Goal: Information Seeking & Learning: Check status

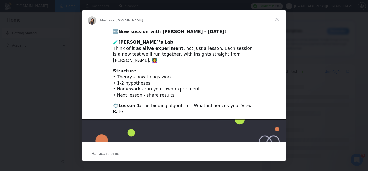
click at [274, 19] on span "Закрыть" at bounding box center [277, 19] width 18 height 18
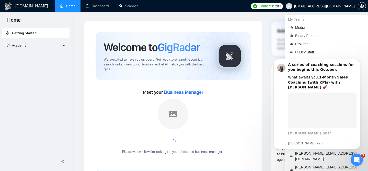
click at [340, 6] on span "jarcardini@cloudavengers.io" at bounding box center [324, 6] width 61 height 0
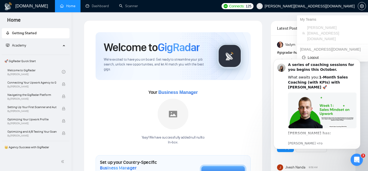
click at [328, 6] on span "[PERSON_NAME][EMAIL_ADDRESS][DOMAIN_NAME]" at bounding box center [310, 6] width 90 height 0
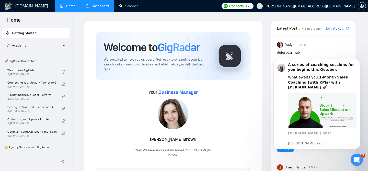
click at [94, 4] on link "Dashboard" at bounding box center [97, 6] width 23 height 4
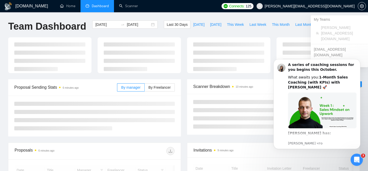
click at [340, 6] on span "[PERSON_NAME][EMAIL_ADDRESS][DOMAIN_NAME]" at bounding box center [310, 6] width 90 height 0
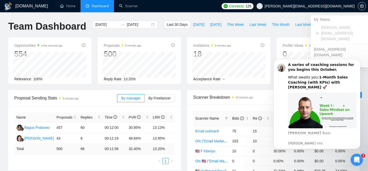
click at [332, 28] on span "[PERSON_NAME][EMAIL_ADDRESS][DOMAIN_NAME]" at bounding box center [342, 33] width 42 height 17
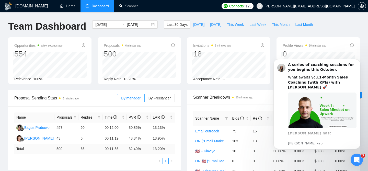
click at [252, 22] on span "Last Week" at bounding box center [257, 25] width 17 height 6
type input "2025-09-29"
type input "2025-10-05"
click at [360, 60] on button "Dismiss notification" at bounding box center [358, 60] width 7 height 7
click at [359, 60] on icon "Dismiss notification" at bounding box center [358, 60] width 3 height 3
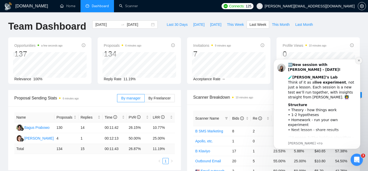
click at [358, 62] on icon "Dismiss notification" at bounding box center [358, 60] width 3 height 3
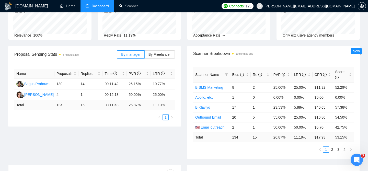
scroll to position [46, 0]
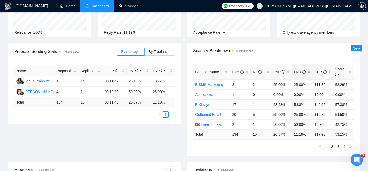
click at [309, 71] on div "LRR" at bounding box center [302, 72] width 17 height 6
click at [305, 52] on span "Scanner Breakdown 10 minutes ago" at bounding box center [273, 51] width 160 height 6
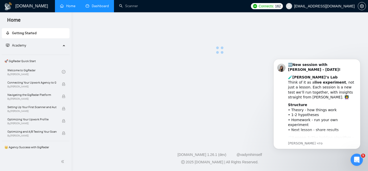
click at [98, 8] on link "Dashboard" at bounding box center [97, 6] width 23 height 4
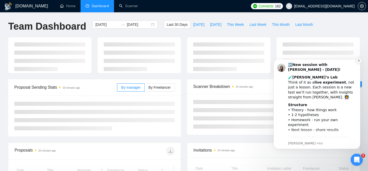
click at [359, 63] on button "Dismiss notification" at bounding box center [358, 60] width 7 height 7
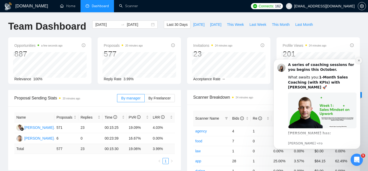
scroll to position [45, 0]
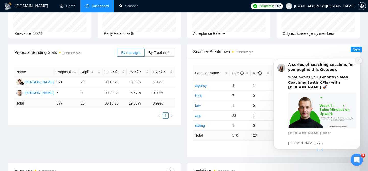
click at [356, 62] on button "Dismiss notification" at bounding box center [358, 60] width 7 height 7
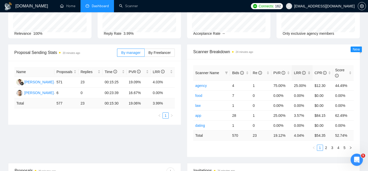
click at [310, 74] on div "LRR" at bounding box center [302, 73] width 17 height 6
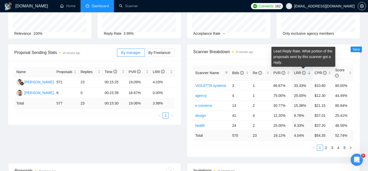
click at [282, 61] on div "Lead Reply Rate. What portion of the proposals sent by this scanner got a reply." at bounding box center [303, 57] width 64 height 20
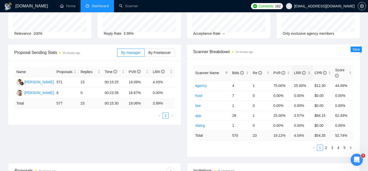
click at [309, 72] on div "LRR" at bounding box center [302, 73] width 17 height 6
click at [257, 62] on div "Scanner Name Bids Re PVR LRR CPR Score VIOLETTA systems 3 1 66.67% 33.33% $10.8…" at bounding box center [273, 108] width 173 height 98
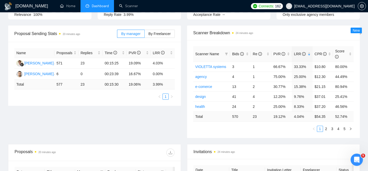
scroll to position [64, 0]
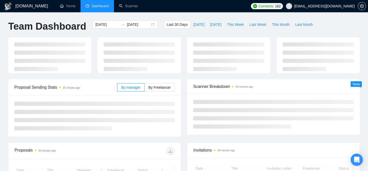
scroll to position [64, 0]
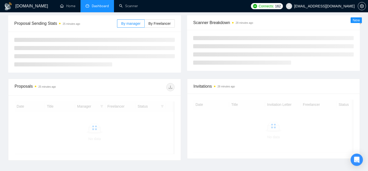
click at [318, 4] on span "[EMAIL_ADDRESS][DOMAIN_NAME]" at bounding box center [320, 6] width 75 height 16
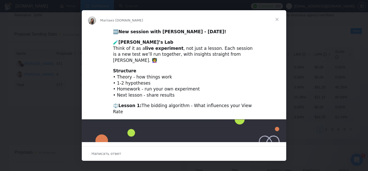
scroll to position [0, 0]
click at [277, 19] on span "Закрыть" at bounding box center [277, 19] width 18 height 18
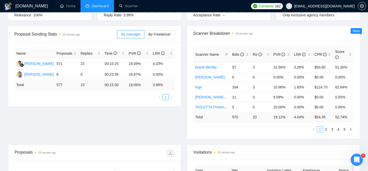
click at [323, 6] on span "[EMAIL_ADDRESS][DOMAIN_NAME]" at bounding box center [324, 6] width 61 height 0
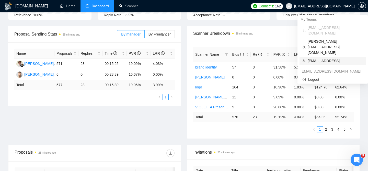
click at [314, 58] on span "[EMAIL_ADDRESS]" at bounding box center [335, 61] width 55 height 6
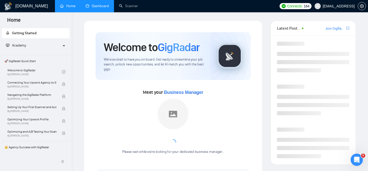
click at [96, 8] on link "Dashboard" at bounding box center [97, 6] width 23 height 4
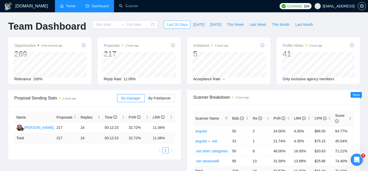
type input "[DATE]"
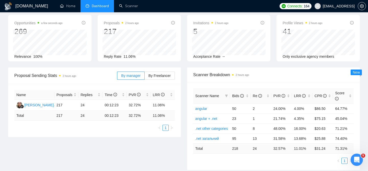
scroll to position [26, 0]
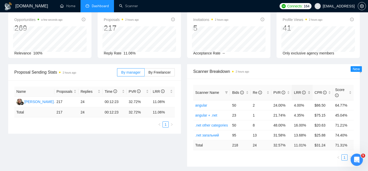
click at [310, 91] on div "LRR" at bounding box center [302, 93] width 17 height 6
click at [307, 74] on span "Scanner Breakdown 2 hours ago" at bounding box center [273, 71] width 160 height 6
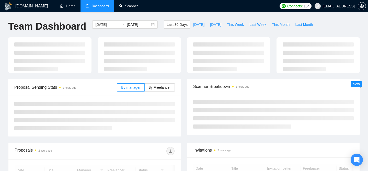
scroll to position [26, 0]
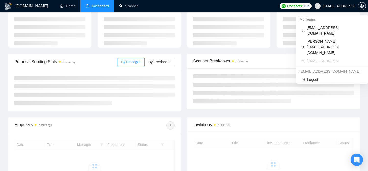
click at [334, 6] on span "vadym@eastoner.ner" at bounding box center [339, 6] width 32 height 0
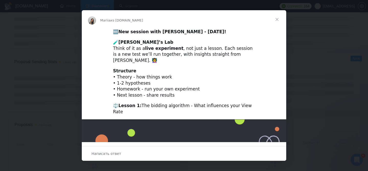
scroll to position [0, 0]
click at [281, 23] on span "Закрыть" at bounding box center [277, 19] width 18 height 18
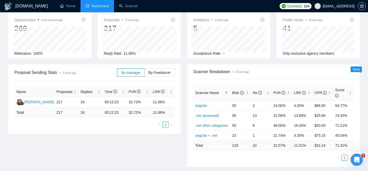
click at [325, 12] on span "vadym@eastoner.ner" at bounding box center [334, 6] width 46 height 16
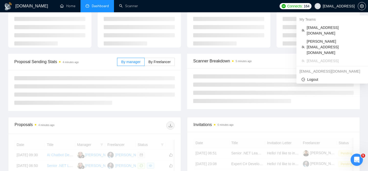
click at [326, 10] on span "vadym@eastoner.ner" at bounding box center [334, 6] width 46 height 16
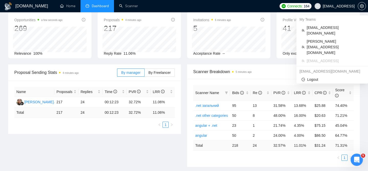
click at [324, 9] on span "vadym@eastoner.ner" at bounding box center [334, 6] width 46 height 16
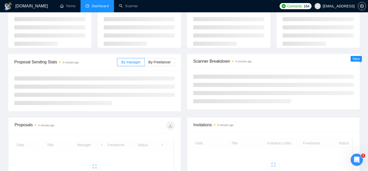
click at [339, 6] on span "[EMAIL_ADDRESS]" at bounding box center [339, 6] width 32 height 0
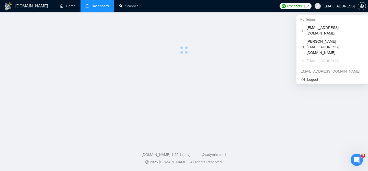
click at [339, 9] on span "[EMAIL_ADDRESS]" at bounding box center [334, 6] width 46 height 16
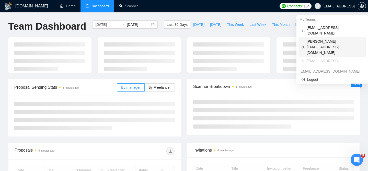
scroll to position [25, 0]
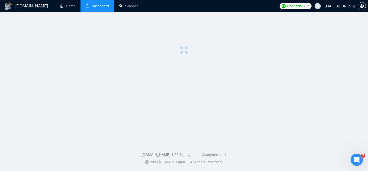
scroll to position [25, 0]
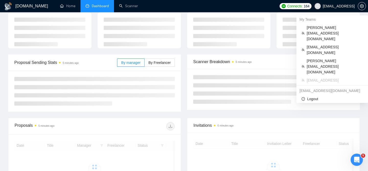
click at [331, 3] on span "[EMAIL_ADDRESS]" at bounding box center [334, 6] width 46 height 16
click at [311, 28] on span "[PERSON_NAME][EMAIL_ADDRESS][DOMAIN_NAME]" at bounding box center [335, 33] width 56 height 17
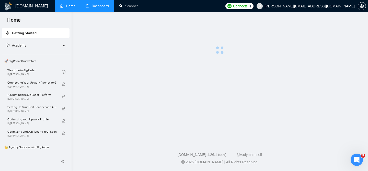
click at [92, 5] on link "Dashboard" at bounding box center [97, 6] width 23 height 4
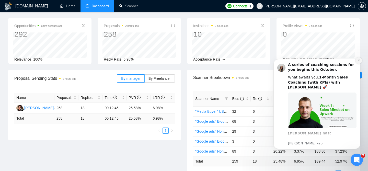
click at [358, 61] on icon "Dismiss notification" at bounding box center [358, 60] width 3 height 3
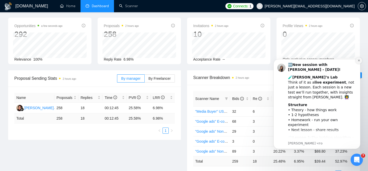
click at [359, 59] on button "Dismiss notification" at bounding box center [358, 60] width 7 height 7
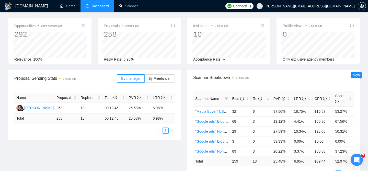
click at [361, 59] on div "Profile Views 2 hours ago 0 Only exclusive agency members" at bounding box center [317, 41] width 89 height 46
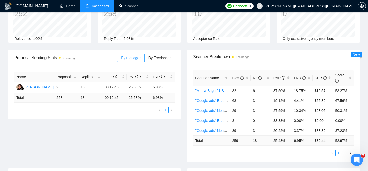
scroll to position [41, 0]
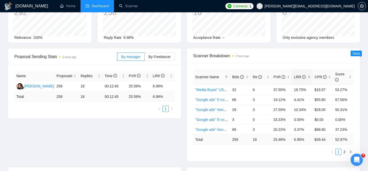
click at [310, 77] on div "LRR" at bounding box center [302, 77] width 17 height 6
click at [310, 58] on span "Scanner Breakdown 2 hours ago" at bounding box center [273, 56] width 160 height 6
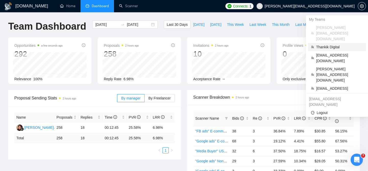
click at [329, 44] on span "Thankik Digital" at bounding box center [339, 47] width 47 height 6
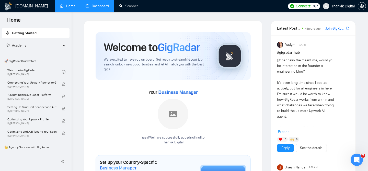
click at [100, 7] on link "Dashboard" at bounding box center [97, 6] width 23 height 4
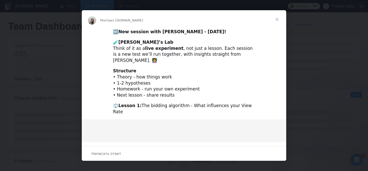
click at [274, 17] on span "Закрыть" at bounding box center [277, 19] width 18 height 18
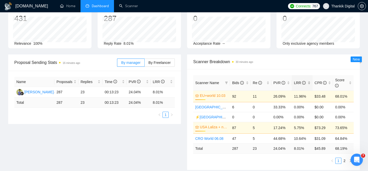
scroll to position [37, 0]
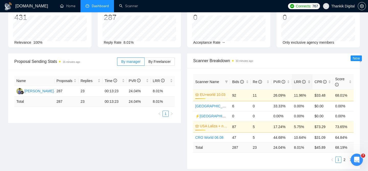
click at [307, 84] on div "LRR" at bounding box center [302, 82] width 17 height 6
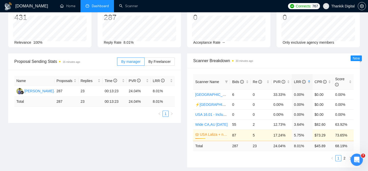
click at [307, 83] on div "LRR" at bounding box center [302, 82] width 17 height 6
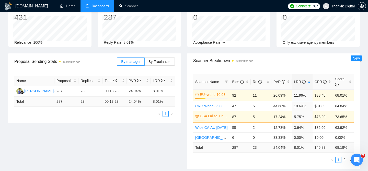
click at [304, 70] on div "Scanner Name Bids Re PVR LRR CPR Score EU+world 10.03 31% 92 11 26.09% 11.96% $…" at bounding box center [273, 118] width 173 height 101
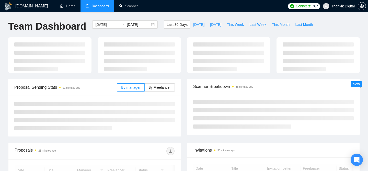
scroll to position [37, 0]
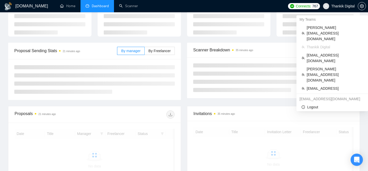
click at [337, 9] on span "Thankik Digital" at bounding box center [339, 6] width 38 height 16
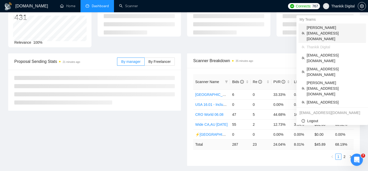
scroll to position [0, 0]
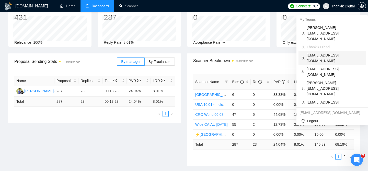
click at [320, 52] on span "[EMAIL_ADDRESS][DOMAIN_NAME]" at bounding box center [335, 57] width 56 height 11
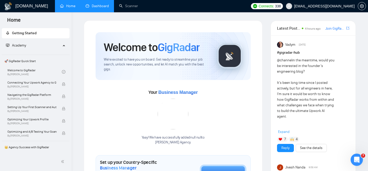
click at [88, 8] on link "Dashboard" at bounding box center [97, 6] width 23 height 4
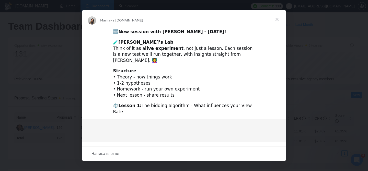
click at [276, 19] on span "Закрыть" at bounding box center [277, 19] width 18 height 18
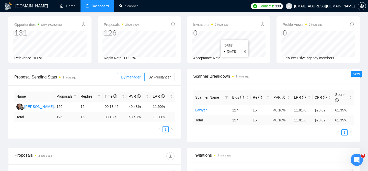
scroll to position [22, 0]
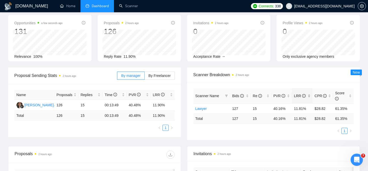
click at [309, 96] on div "LRR" at bounding box center [302, 96] width 17 height 6
click at [304, 81] on div "Scanner Breakdown 2 hours ago" at bounding box center [273, 74] width 160 height 15
